Goal: Task Accomplishment & Management: Use online tool/utility

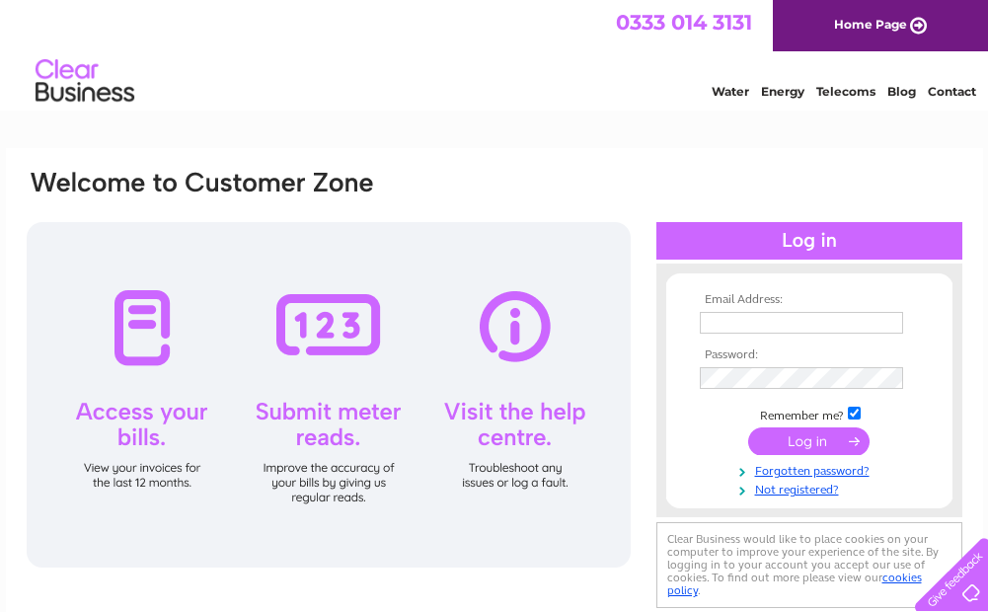
type input "[PERSON_NAME][EMAIL_ADDRESS][DOMAIN_NAME]"
click at [834, 436] on input "submit" at bounding box center [808, 441] width 121 height 28
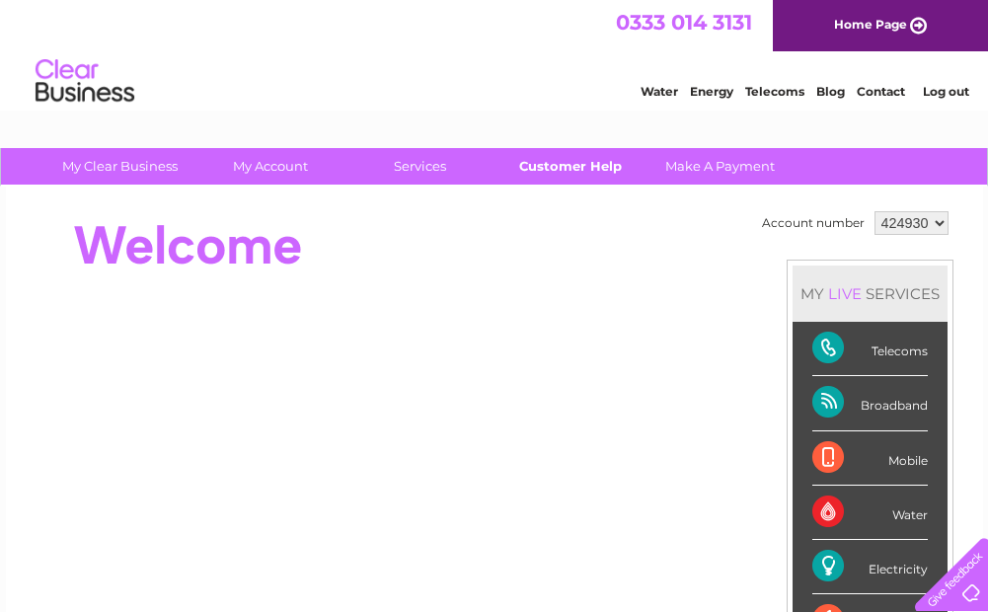
click at [558, 167] on link "Customer Help" at bounding box center [569, 166] width 163 height 37
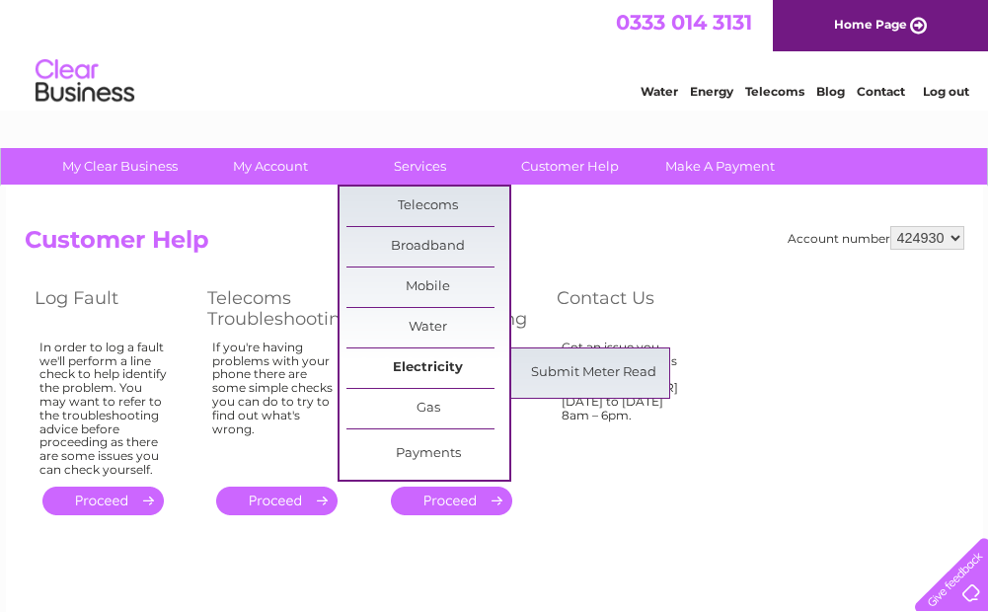
click at [423, 361] on link "Electricity" at bounding box center [427, 367] width 163 height 39
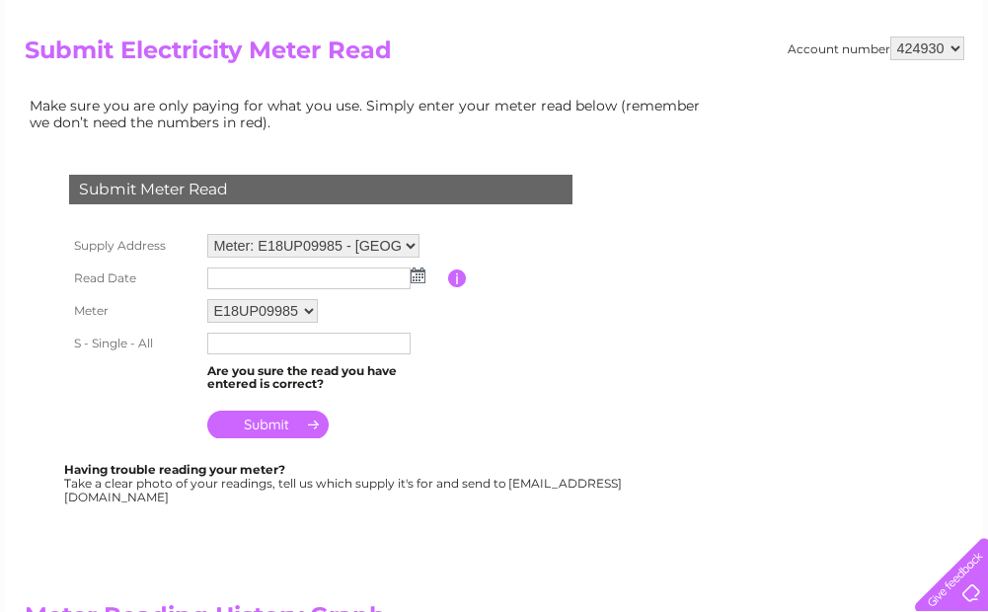
scroll to position [197, 0]
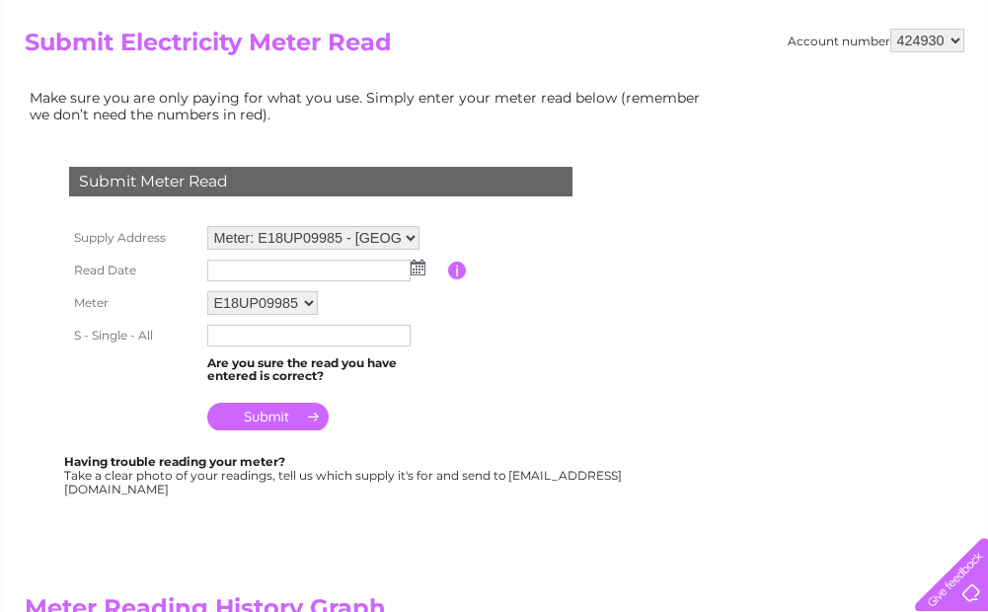
click at [418, 272] on img at bounding box center [417, 267] width 15 height 16
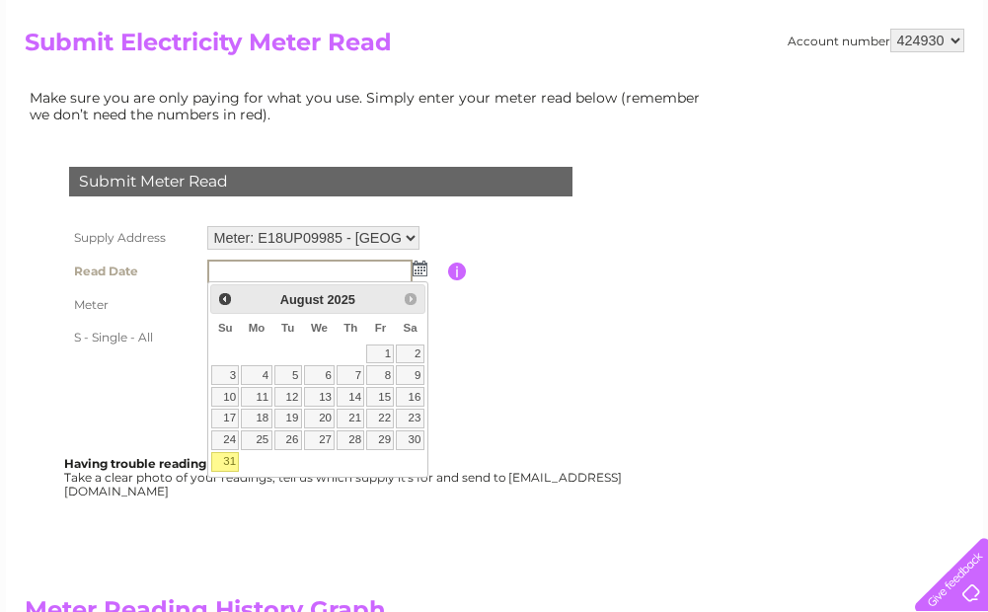
click at [218, 462] on link "31" at bounding box center [225, 462] width 28 height 20
type input "2025/08/31"
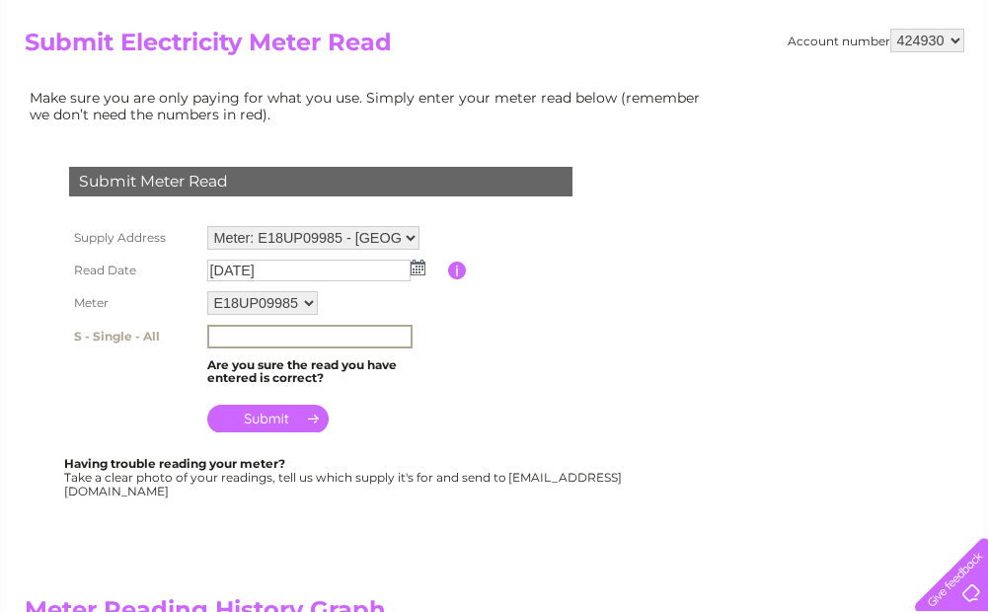
click at [226, 333] on input "text" at bounding box center [309, 337] width 205 height 24
type input "27249"
click at [281, 415] on input "submit" at bounding box center [267, 418] width 121 height 28
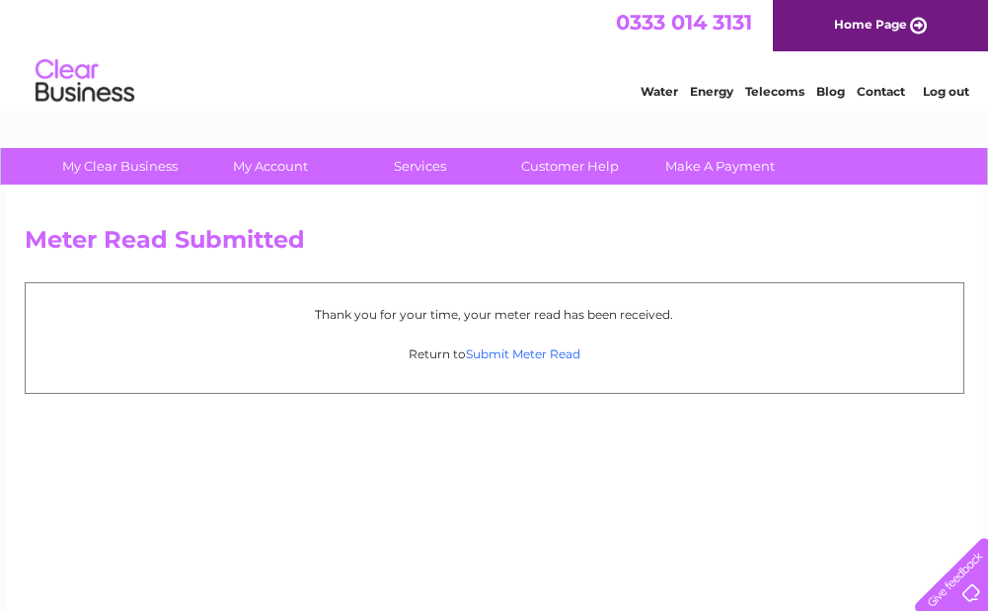
click at [510, 352] on link "Submit Meter Read" at bounding box center [523, 353] width 114 height 15
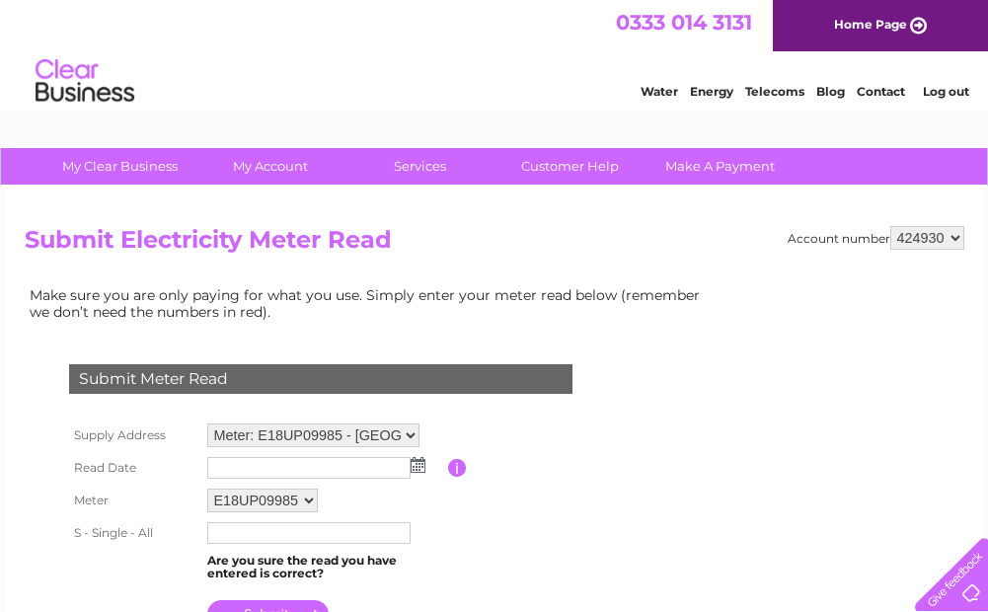
click at [942, 95] on link "Log out" at bounding box center [945, 91] width 46 height 15
